Goal: Communication & Community: Participate in discussion

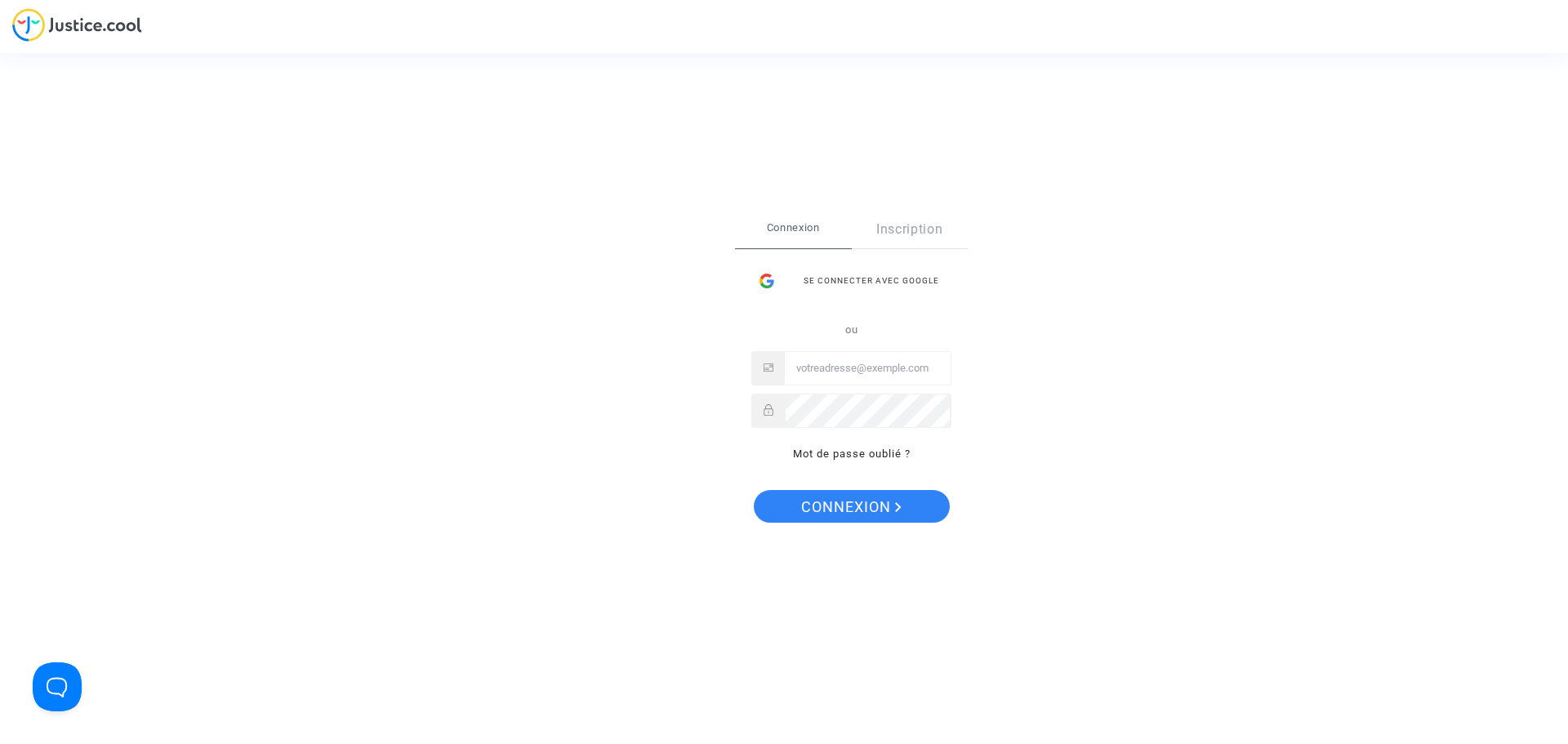
type input "[EMAIL_ADDRESS][DOMAIN_NAME]"
click at [825, 495] on span "Connexion" at bounding box center [852, 507] width 101 height 34
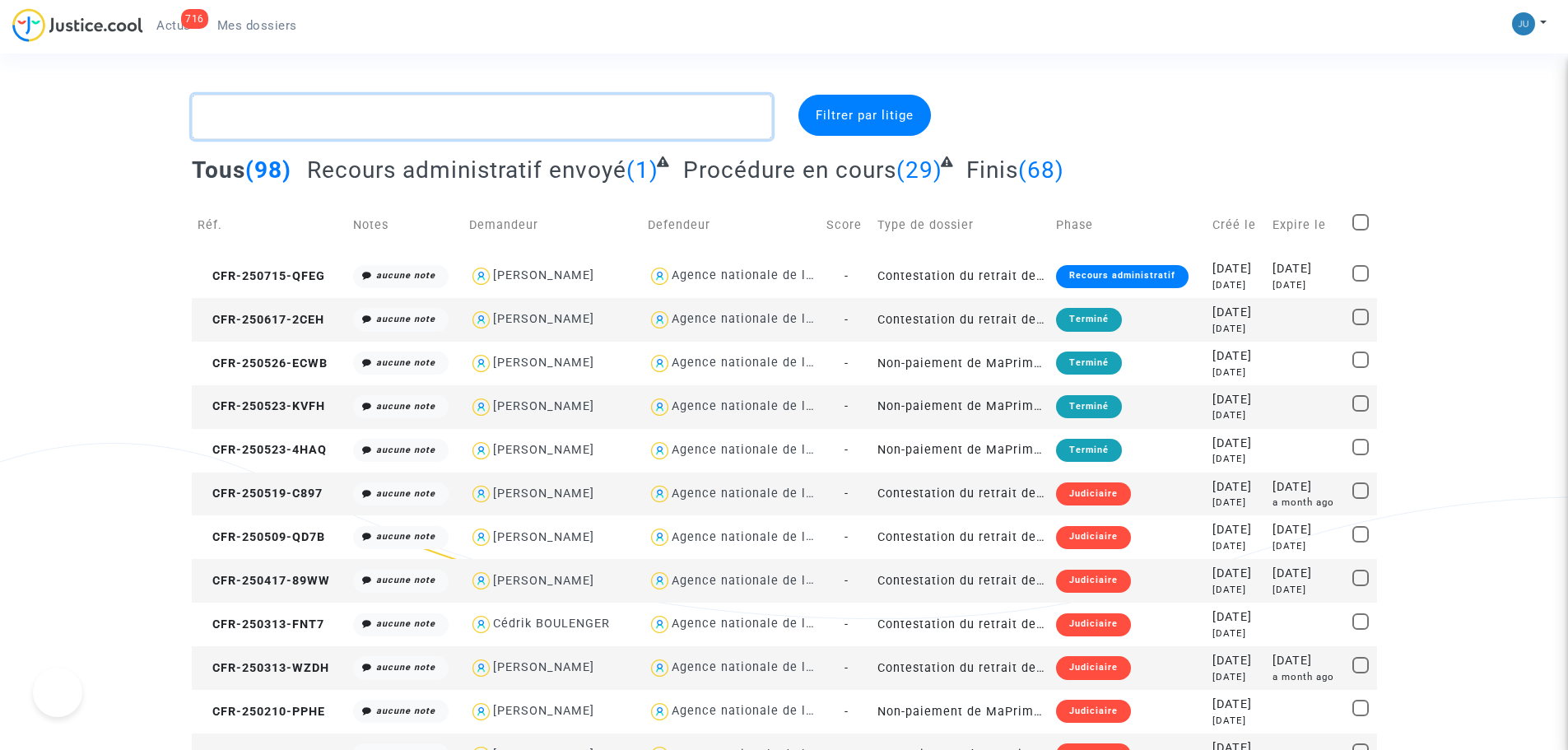
click at [271, 125] on textarea at bounding box center [481, 117] width 580 height 44
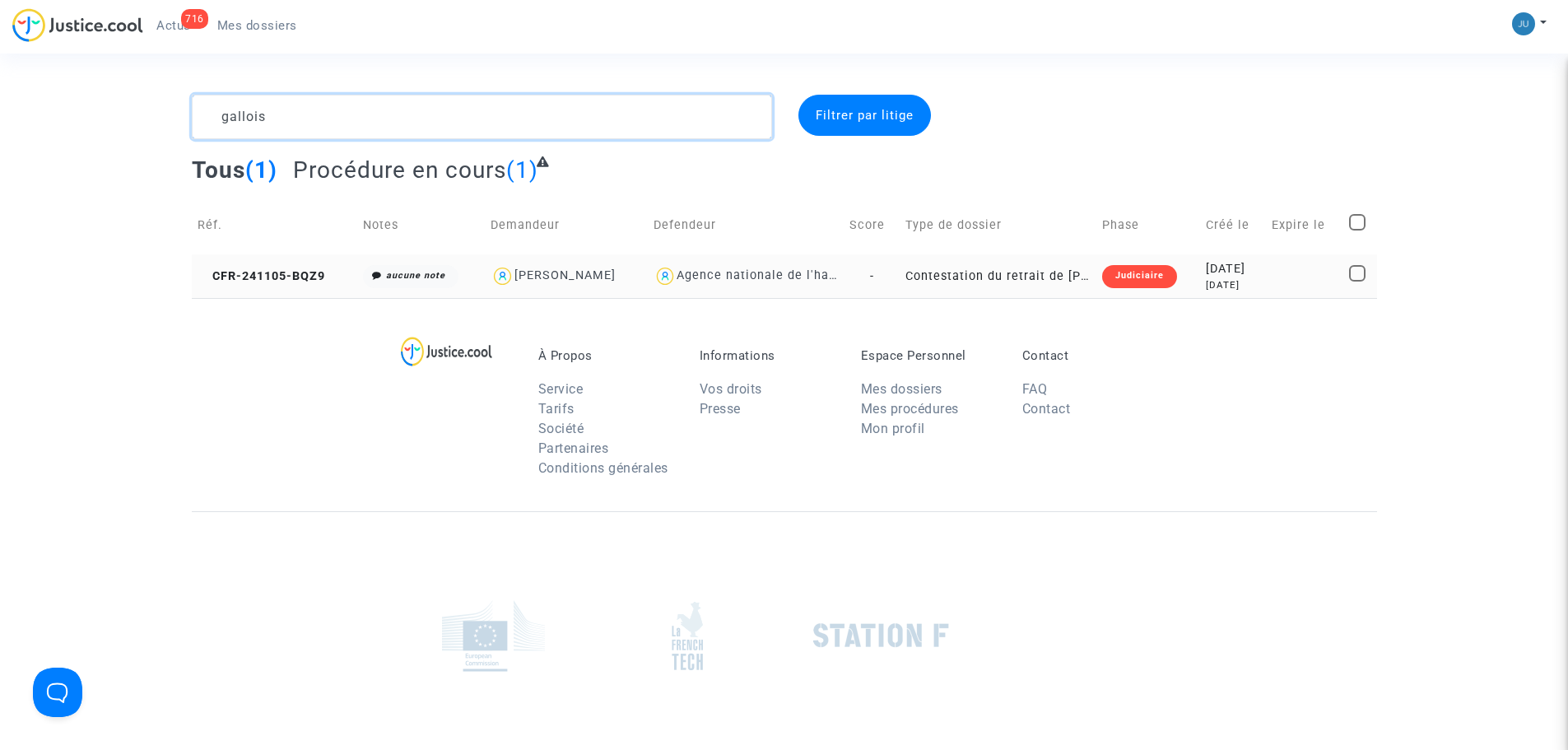
type textarea "gallois"
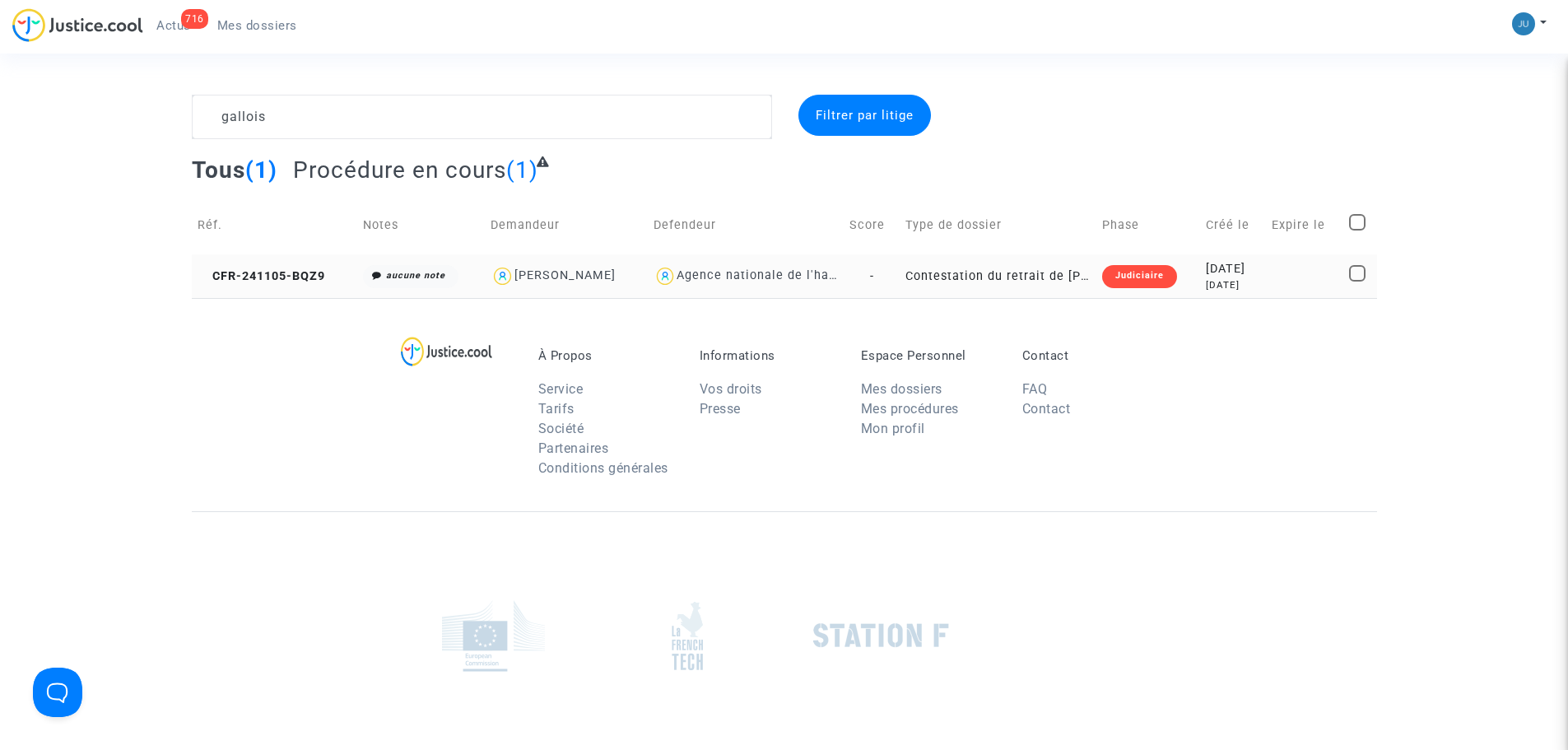
click at [1041, 286] on td "Contestation du retrait de [PERSON_NAME] par l'ANAH (mandataire)" at bounding box center [998, 276] width 197 height 43
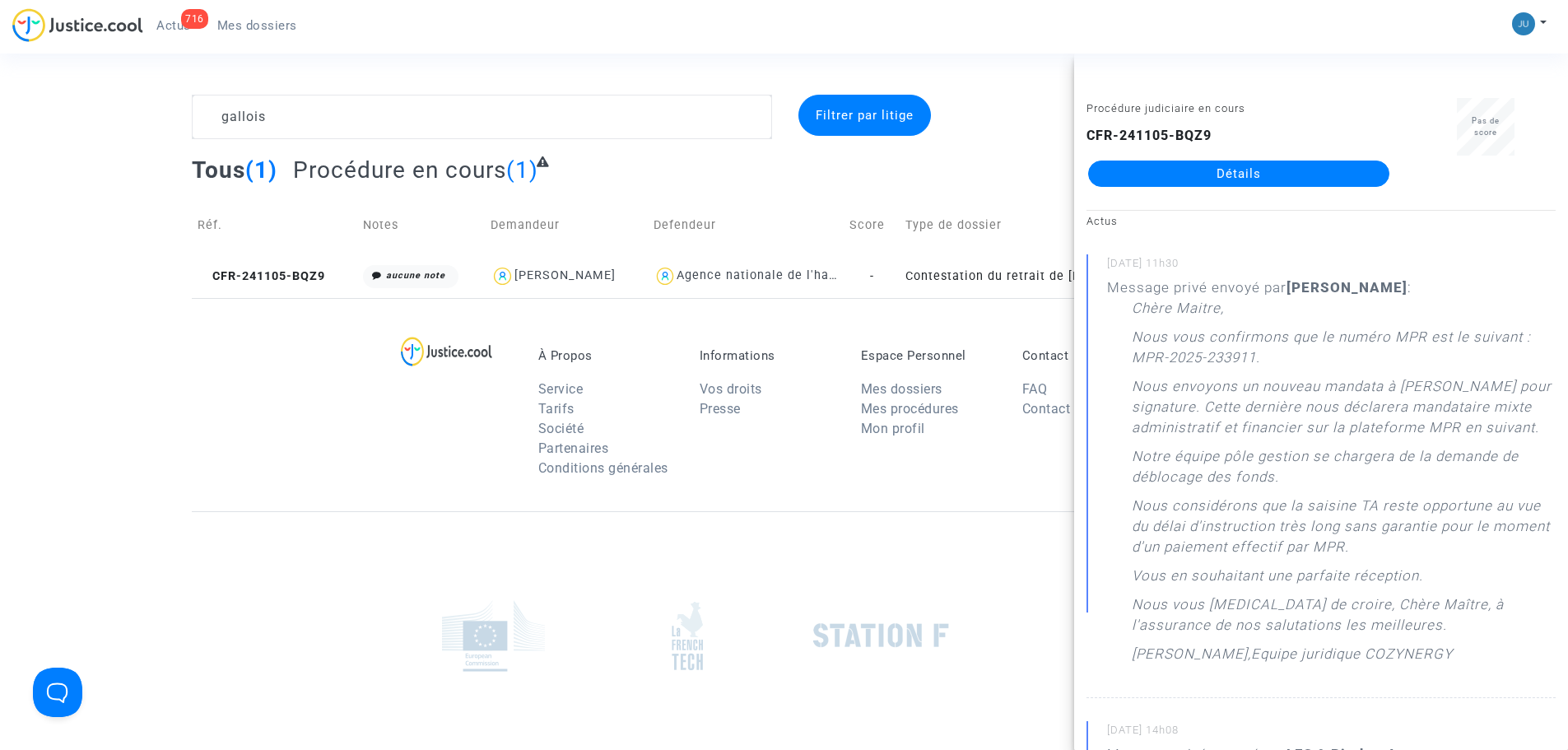
click at [1316, 177] on link "Détails" at bounding box center [1238, 173] width 301 height 26
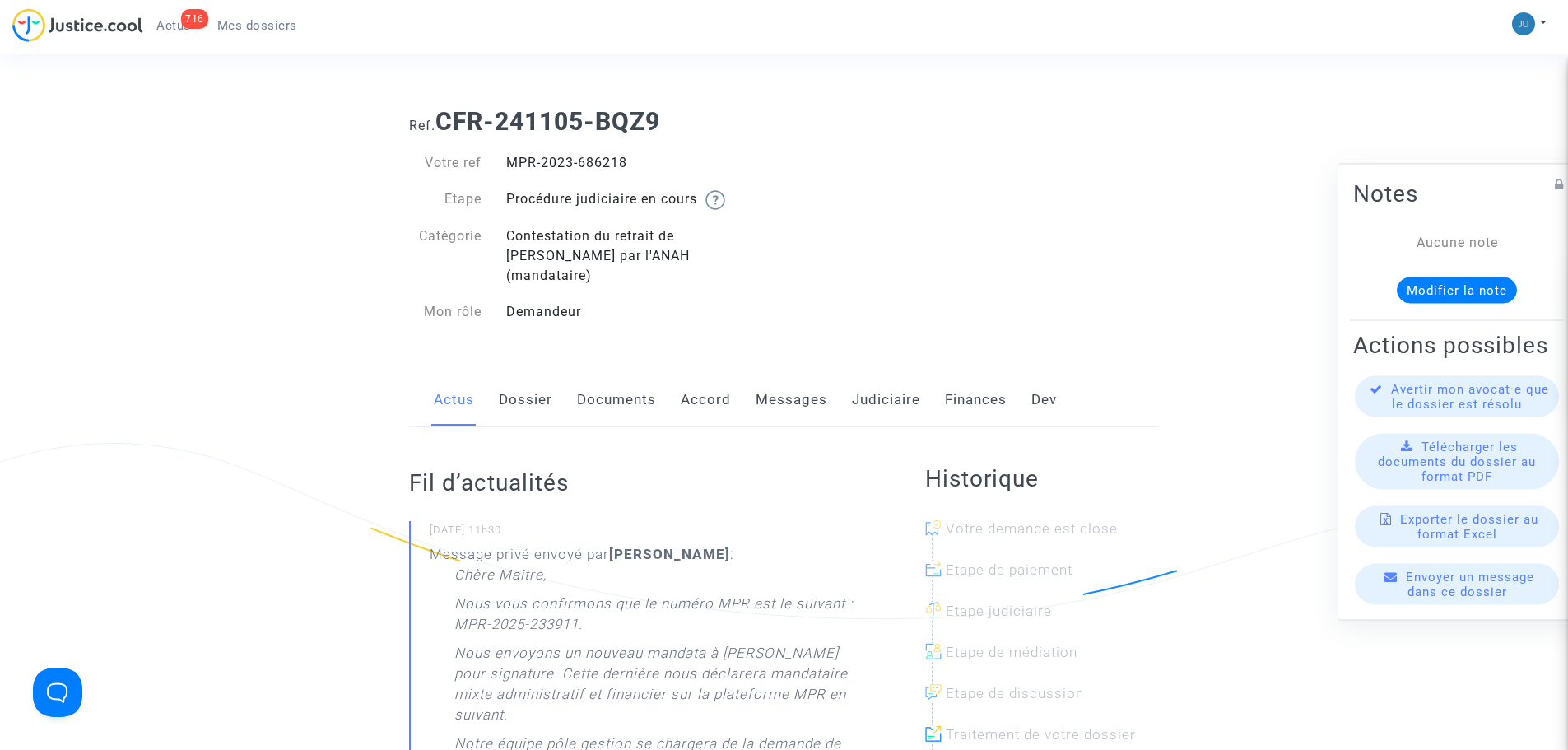
click at [804, 395] on link "Messages" at bounding box center [791, 400] width 71 height 54
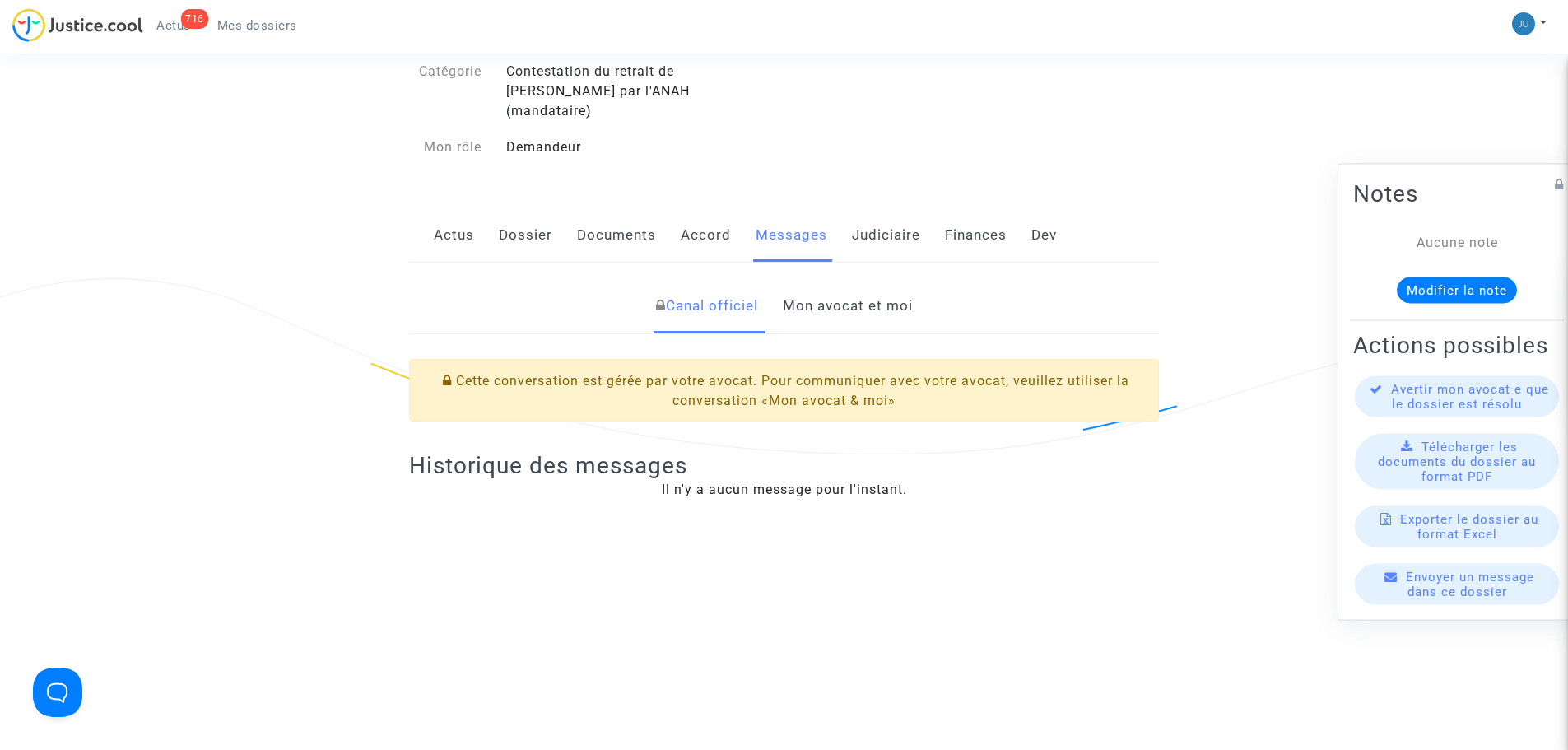
click at [835, 279] on link "Mon avocat et moi" at bounding box center [847, 306] width 130 height 54
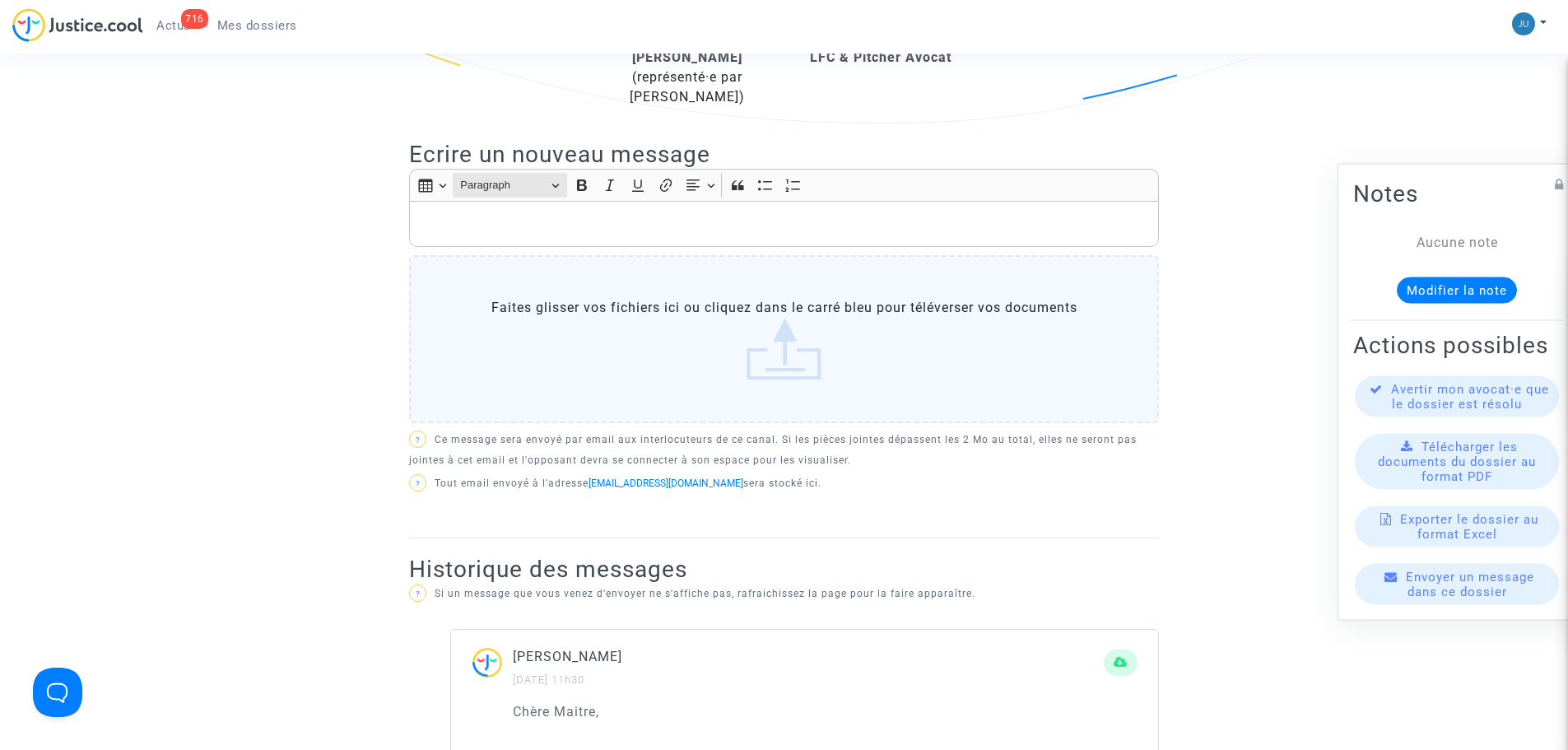
scroll to position [494, 0]
click at [472, 221] on div "Rich Text Editor, main" at bounding box center [784, 226] width 750 height 46
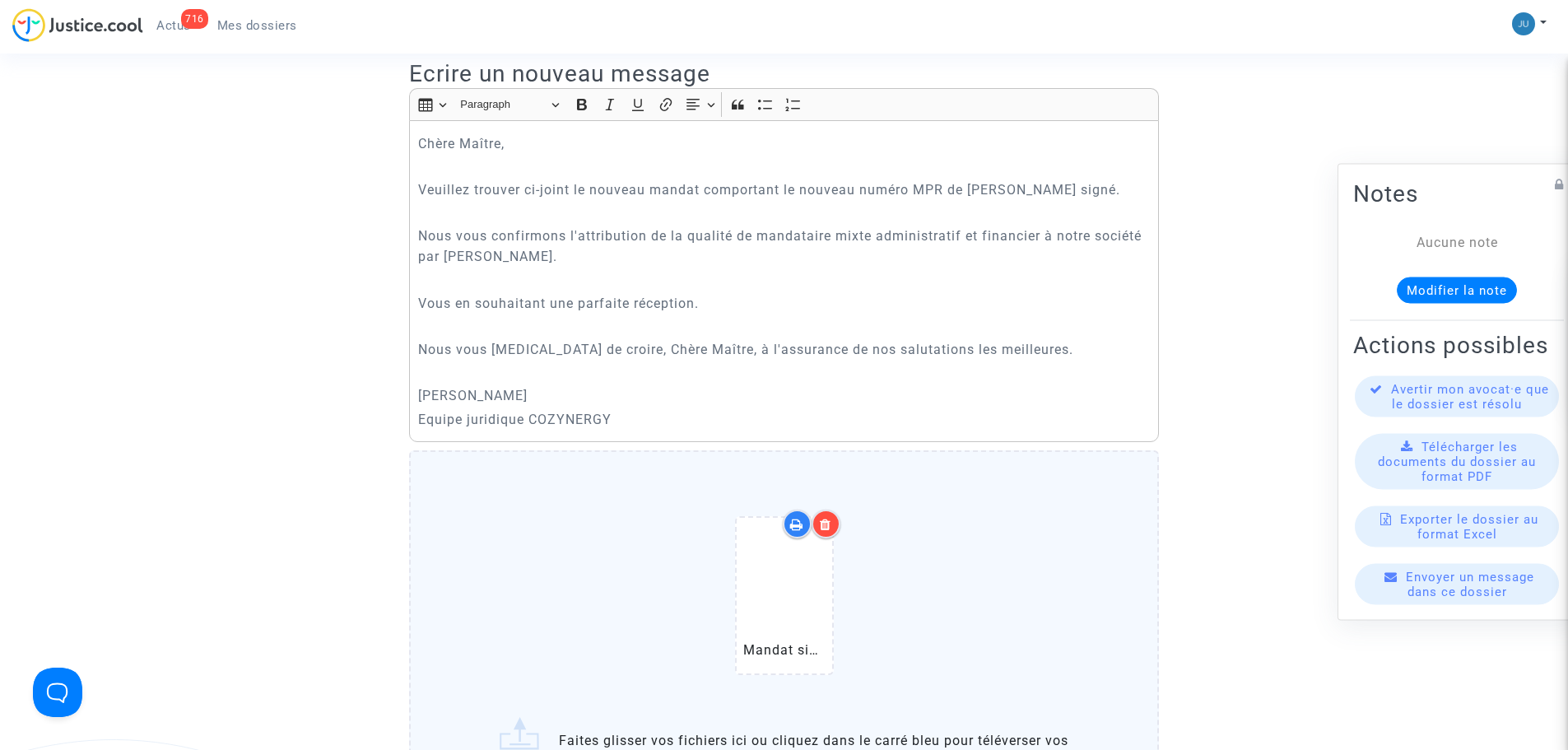
scroll to position [658, 0]
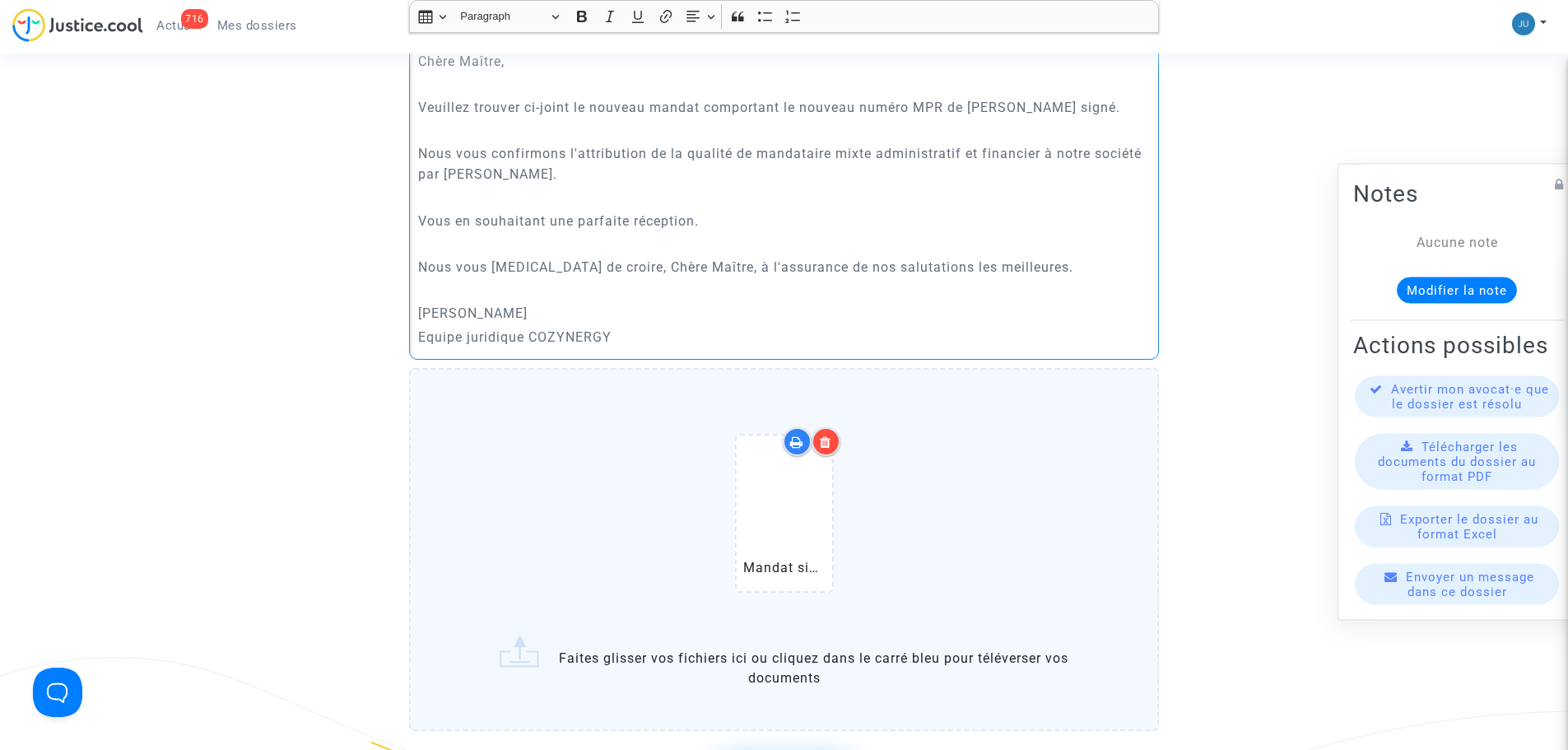
click at [630, 152] on p "Nous vous confirmons l'attribution de la qualité de mandataire mixte administra…" at bounding box center [784, 163] width 732 height 42
click at [1113, 143] on p "Nous vous confirmons l'attribution de la qualité de mandataire mixte administra…" at bounding box center [784, 163] width 732 height 42
drag, startPoint x: 1145, startPoint y: 133, endPoint x: 1045, endPoint y: 136, distance: 100.0
click at [1045, 143] on p "Nous vous confirmons l'attribution de la qualité de mandataire mixte administra…" at bounding box center [784, 163] width 732 height 42
click at [467, 149] on p "Nous vous confirmons l'attribution de la qualité de mandataire mixte administra…" at bounding box center [784, 163] width 732 height 42
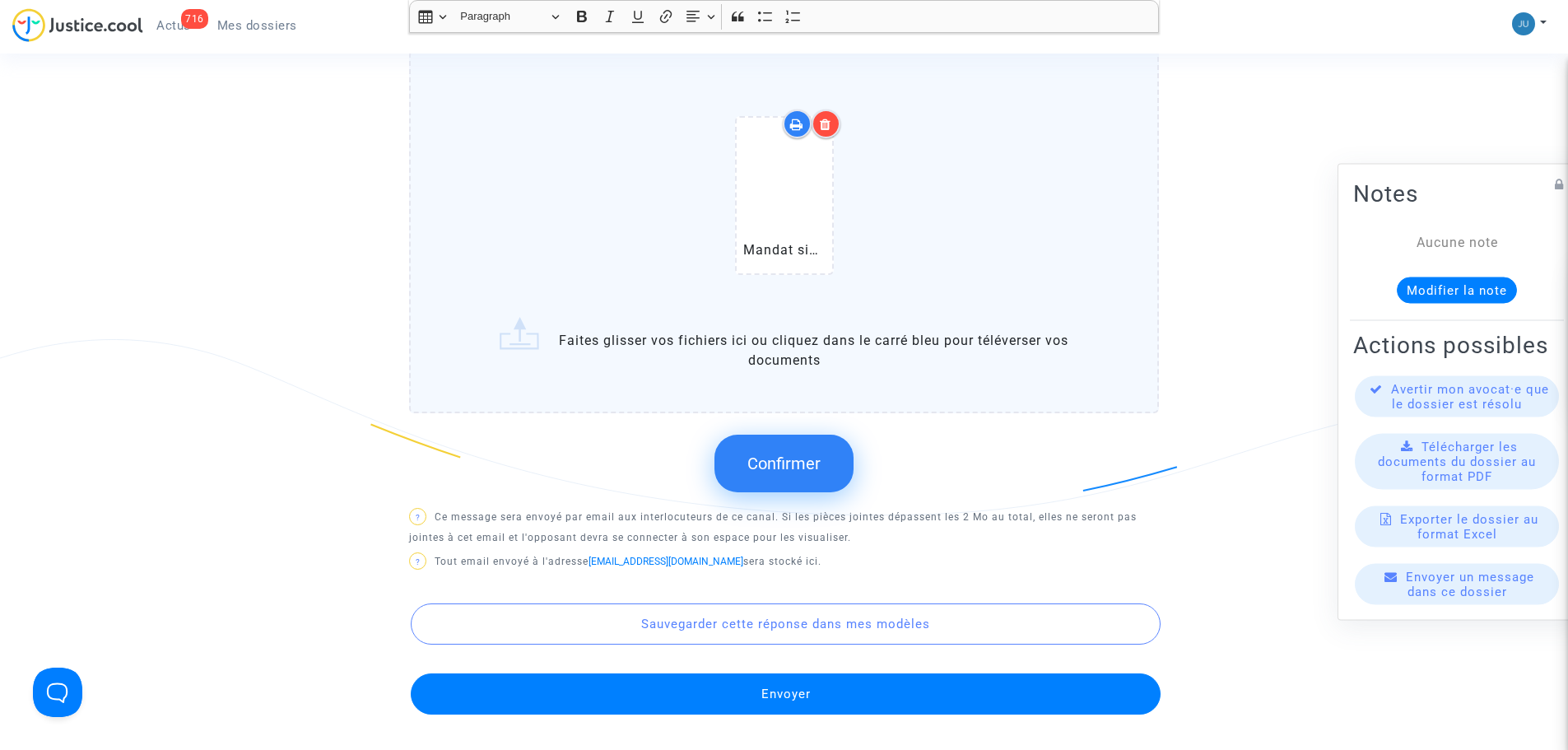
scroll to position [987, 0]
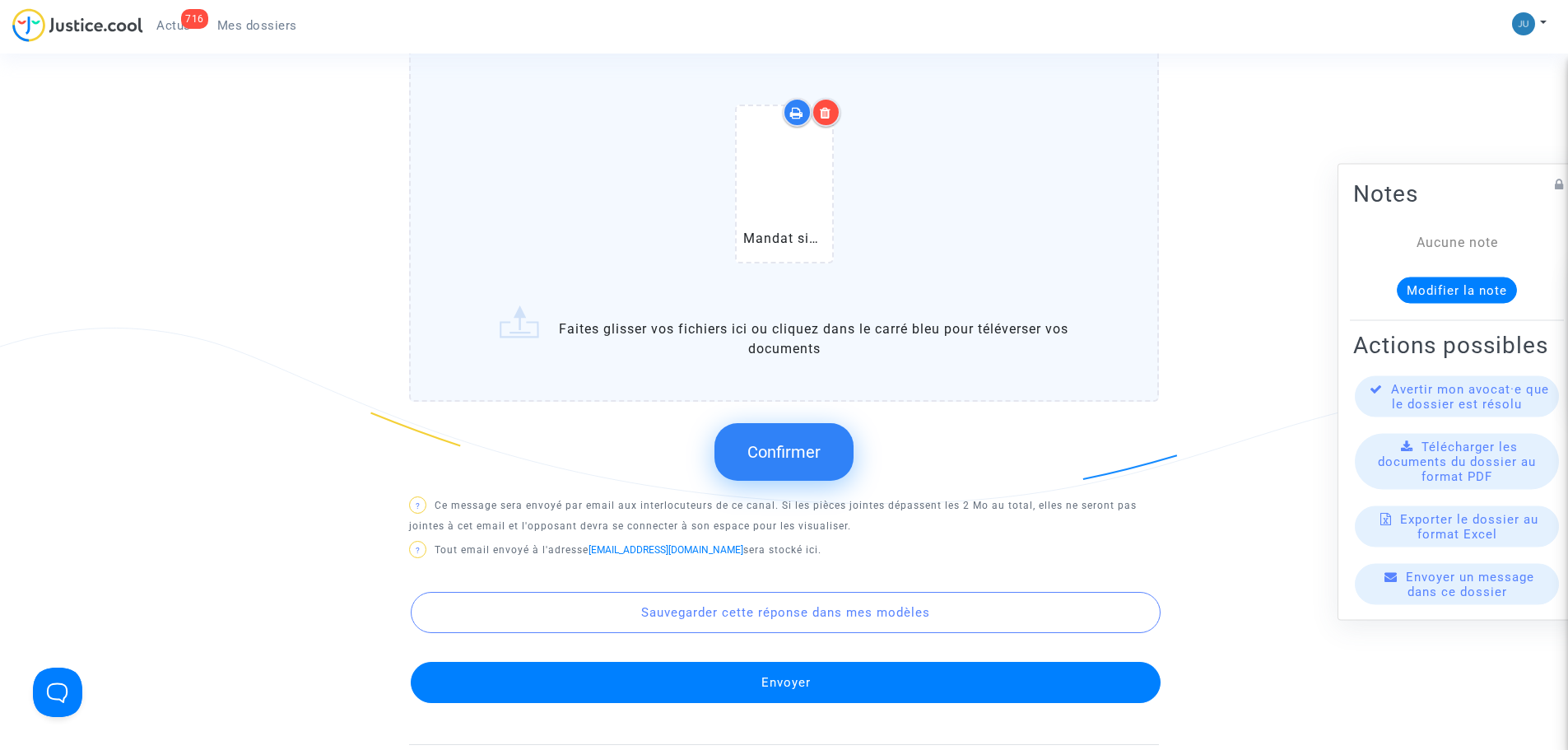
click at [784, 442] on span "Confirmer" at bounding box center [784, 452] width 73 height 19
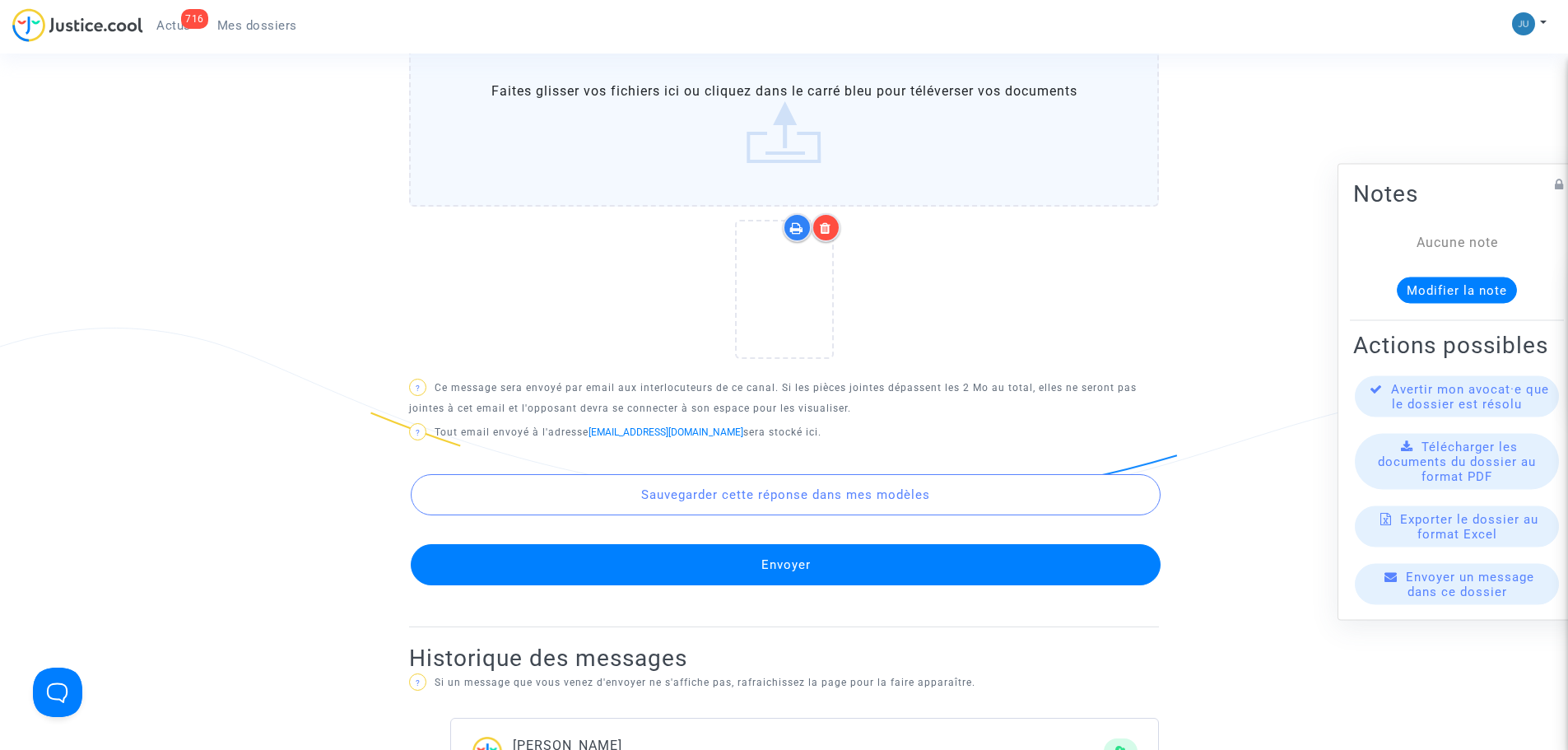
click at [856, 544] on button "Envoyer" at bounding box center [785, 565] width 750 height 42
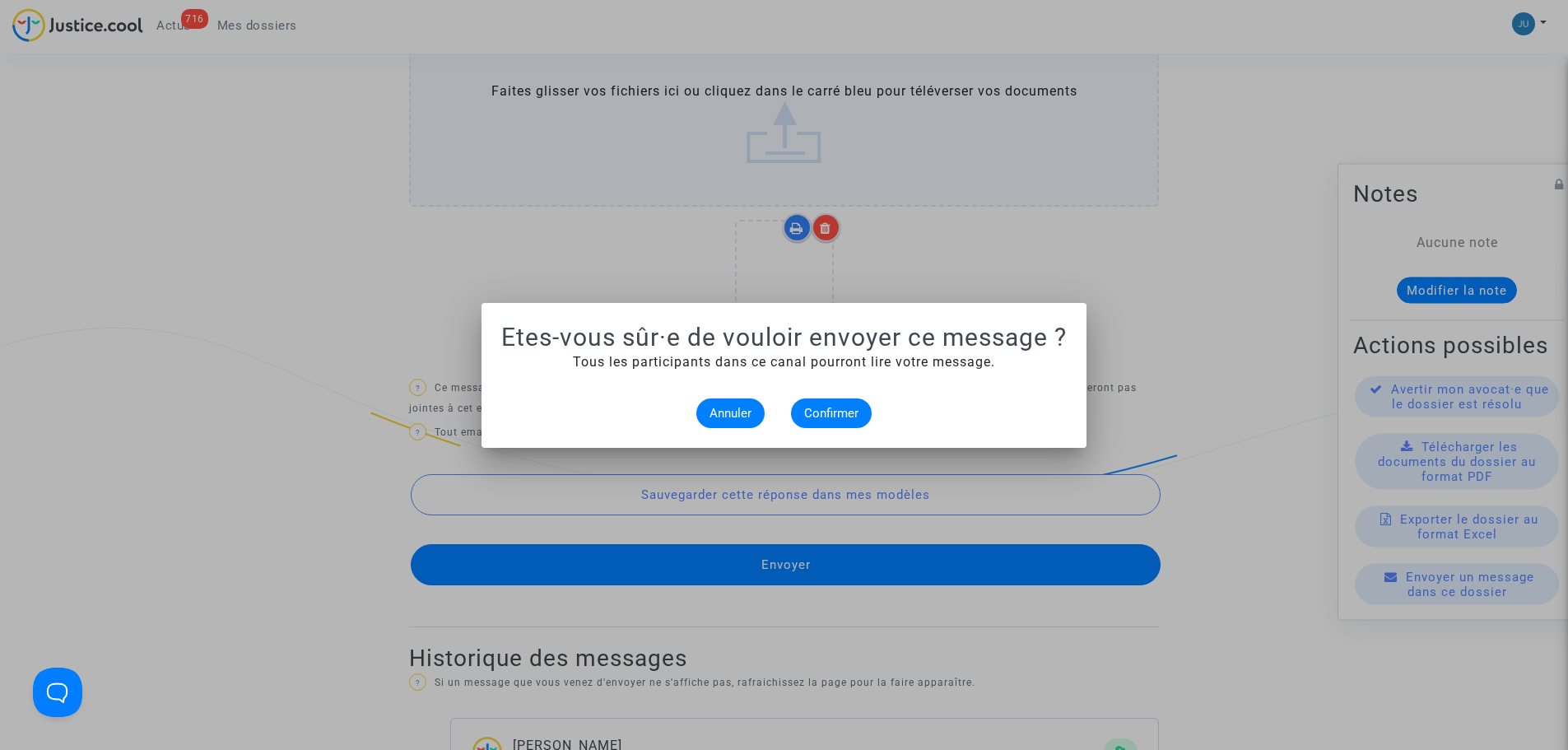
scroll to position [0, 0]
click at [866, 403] on button "Confirmer" at bounding box center [832, 413] width 81 height 30
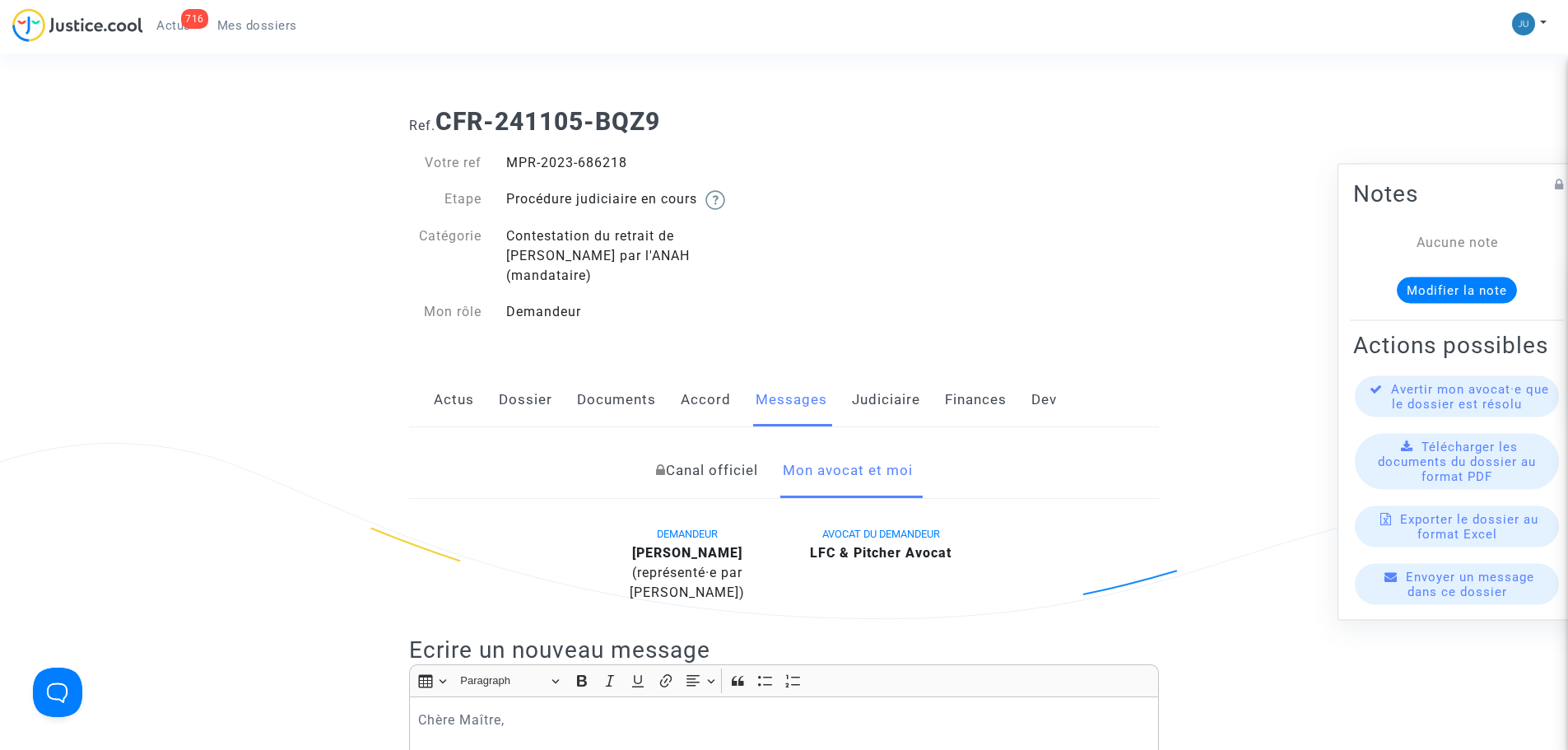
scroll to position [987, 0]
